Goal: Information Seeking & Learning: Learn about a topic

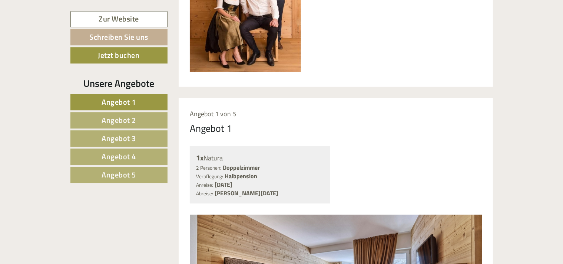
scroll to position [497, 0]
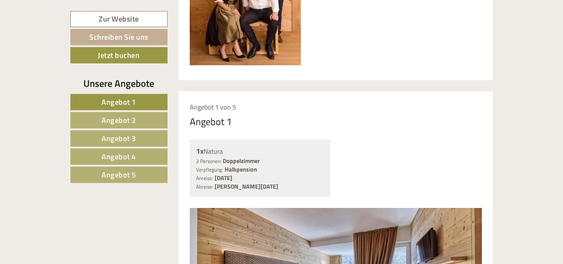
click at [119, 114] on span "Angebot 2" at bounding box center [119, 119] width 34 height 11
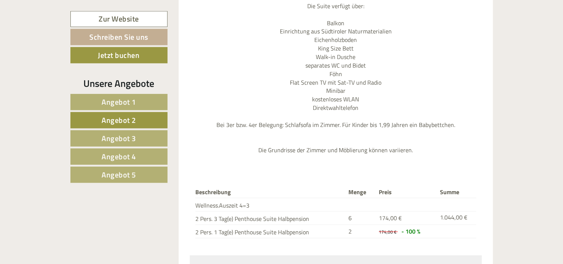
scroll to position [889, 0]
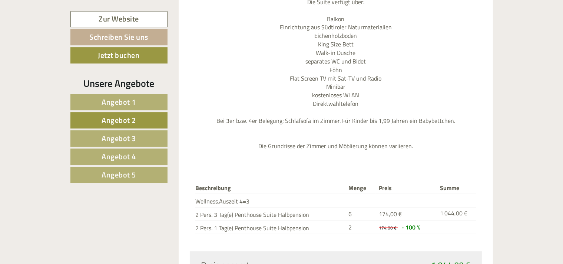
click at [127, 135] on span "Angebot 3" at bounding box center [119, 137] width 34 height 11
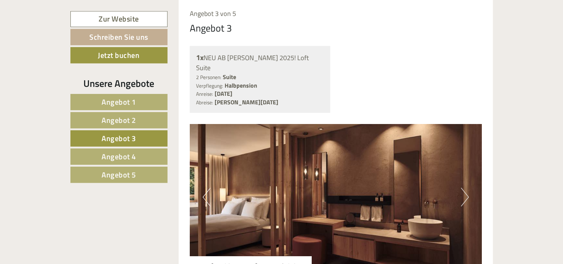
scroll to position [592, 0]
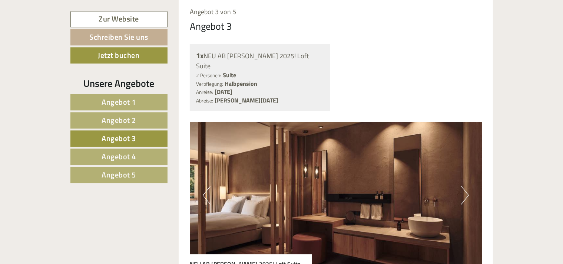
click at [464, 185] on button "Next" at bounding box center [465, 194] width 8 height 19
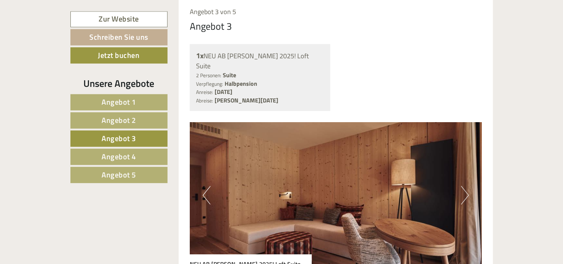
click at [464, 185] on button "Next" at bounding box center [465, 194] width 8 height 19
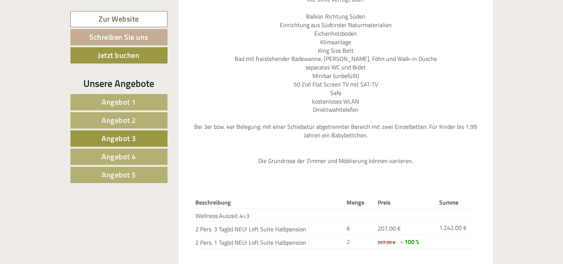
scroll to position [913, 0]
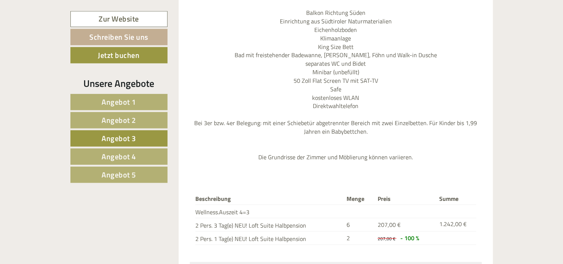
click at [125, 155] on span "Angebot 4" at bounding box center [119, 155] width 34 height 11
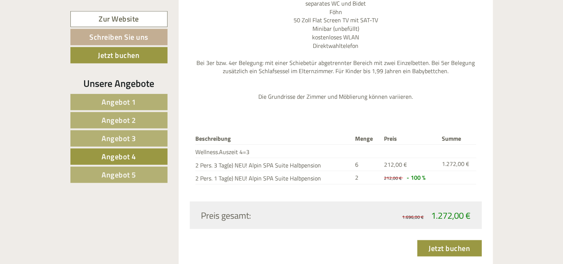
scroll to position [987, 0]
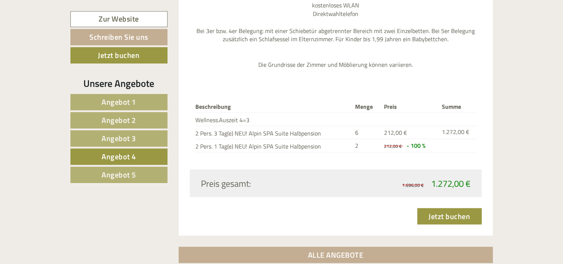
click at [130, 168] on link "Angebot 5" at bounding box center [118, 174] width 97 height 16
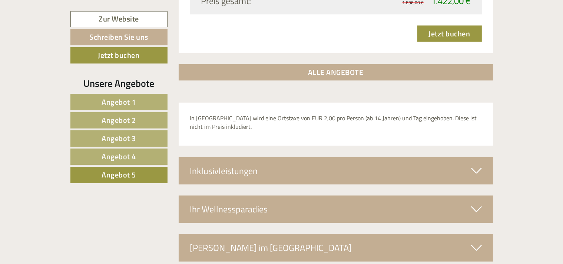
scroll to position [1219, 0]
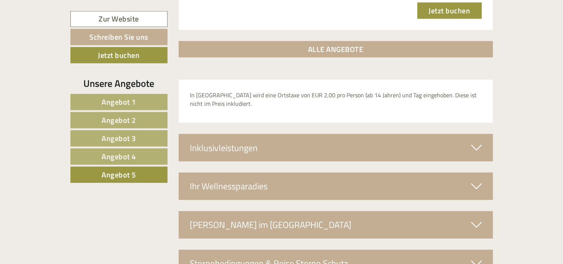
click at [468, 135] on div "Inklusivleistungen" at bounding box center [336, 147] width 314 height 27
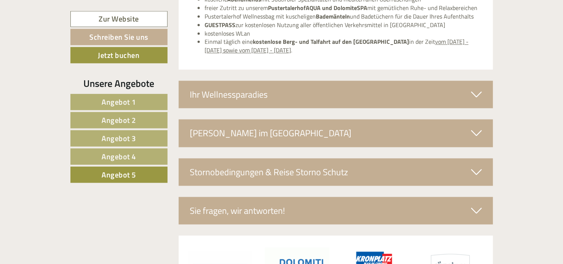
scroll to position [1428, 0]
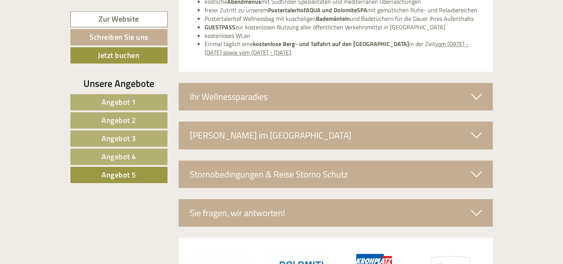
click at [482, 83] on div "Ihr Wellnessparadies" at bounding box center [336, 96] width 314 height 27
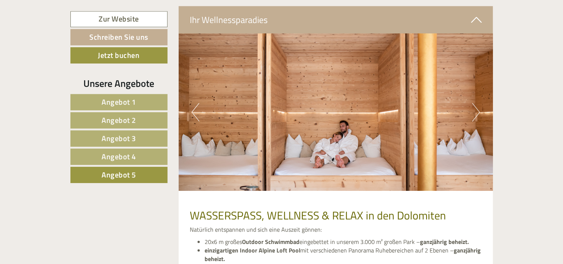
scroll to position [1507, 0]
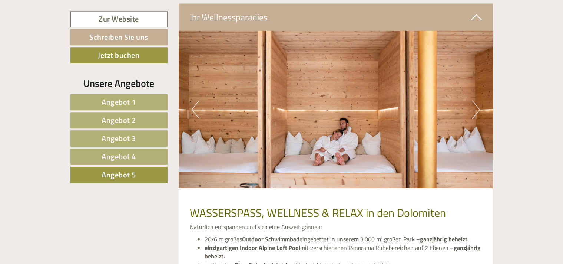
click at [477, 100] on button "Next" at bounding box center [476, 109] width 8 height 19
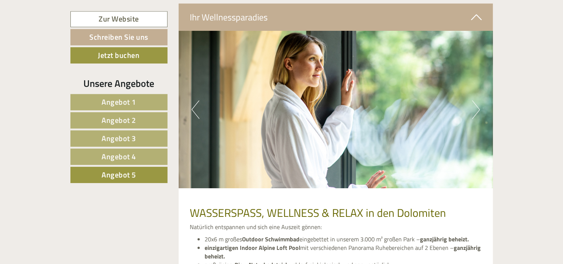
click at [477, 100] on button "Next" at bounding box center [476, 109] width 8 height 19
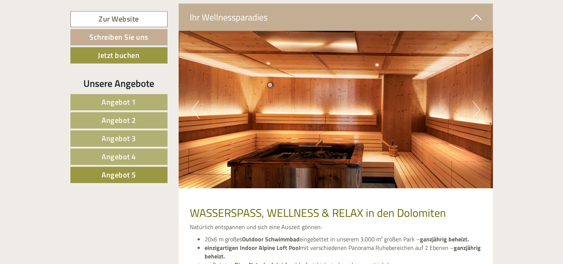
click at [477, 100] on button "Next" at bounding box center [476, 109] width 8 height 19
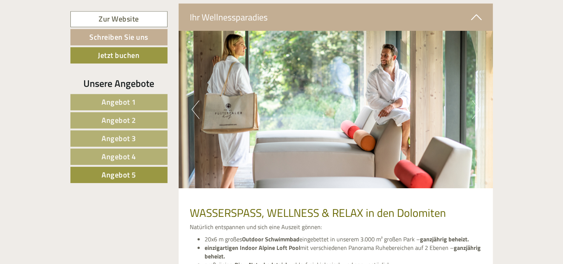
click at [478, 100] on button "Next" at bounding box center [476, 109] width 8 height 19
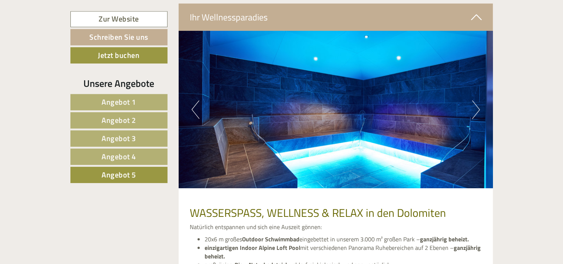
click at [478, 100] on button "Next" at bounding box center [476, 109] width 8 height 19
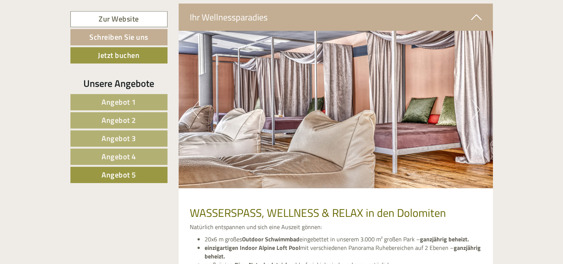
click at [481, 95] on img at bounding box center [336, 109] width 314 height 157
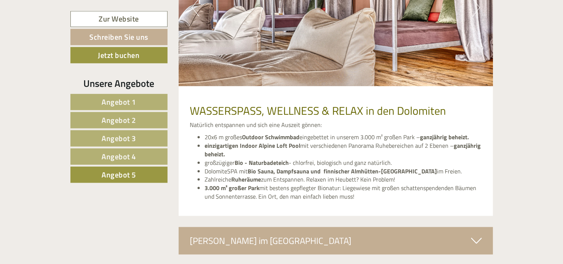
scroll to position [1619, 0]
